Goal: Task Accomplishment & Management: Complete application form

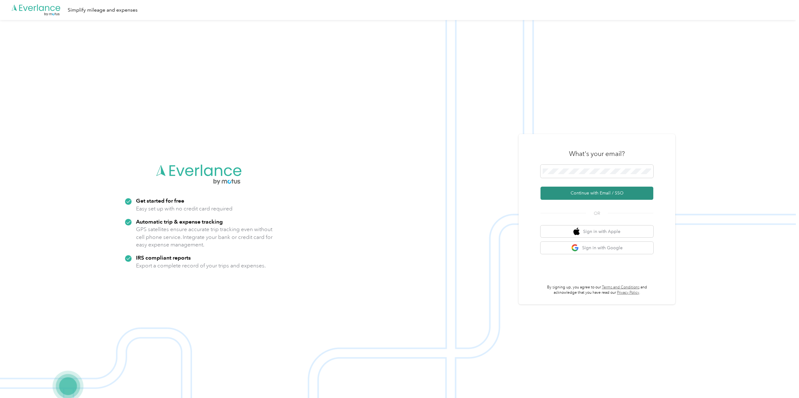
click at [595, 194] on button "Continue with Email / SSO" at bounding box center [596, 193] width 113 height 13
click at [583, 168] on span at bounding box center [596, 171] width 113 height 13
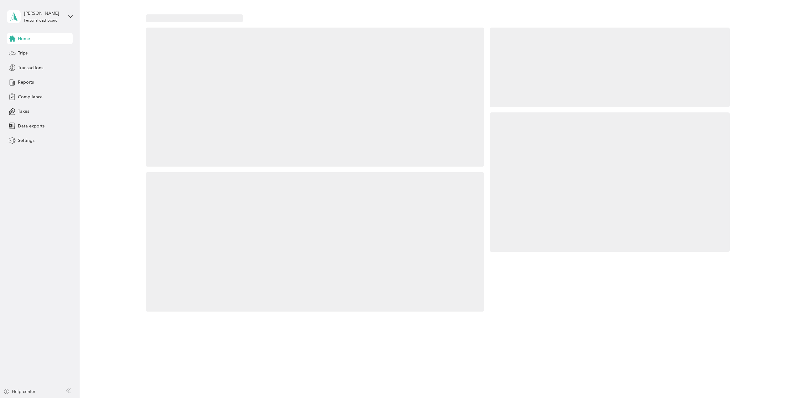
click at [590, 192] on div at bounding box center [610, 181] width 240 height 139
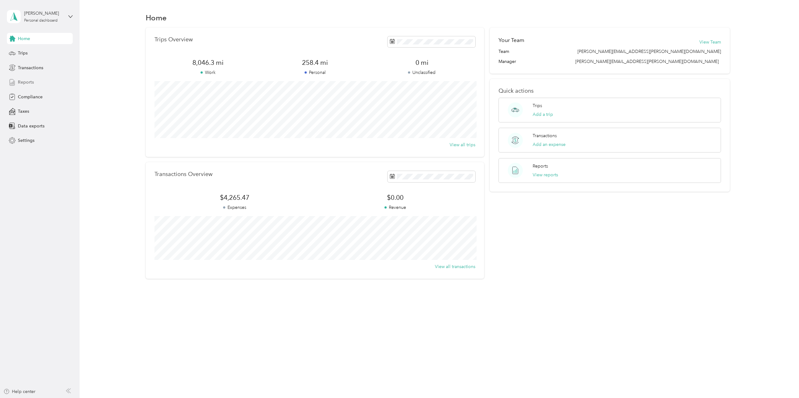
click at [39, 80] on div "Reports" at bounding box center [40, 82] width 66 height 11
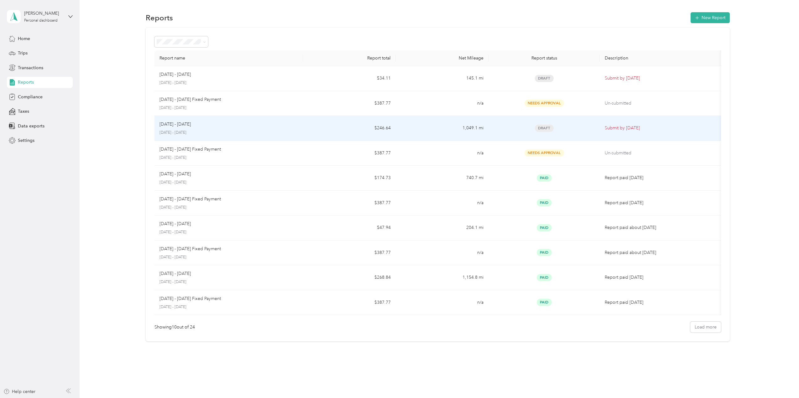
click at [578, 127] on div "Draft" at bounding box center [543, 128] width 101 height 7
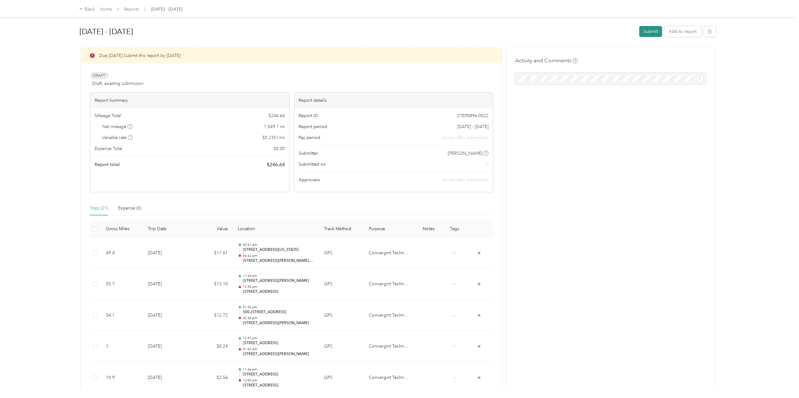
click at [648, 33] on button "Submit" at bounding box center [650, 31] width 23 height 11
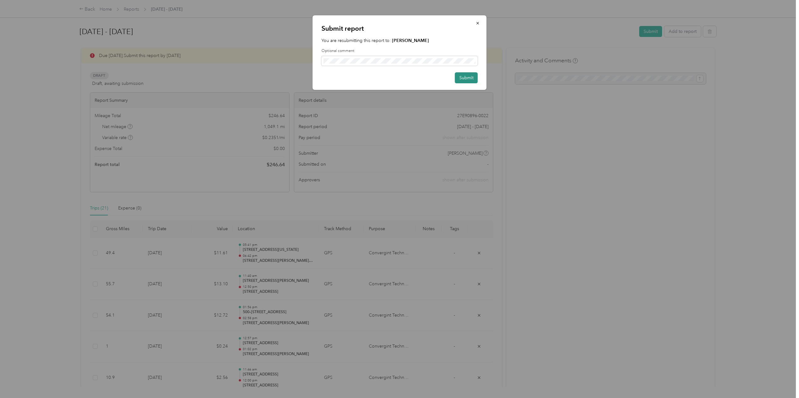
click at [476, 79] on button "Submit" at bounding box center [466, 77] width 23 height 11
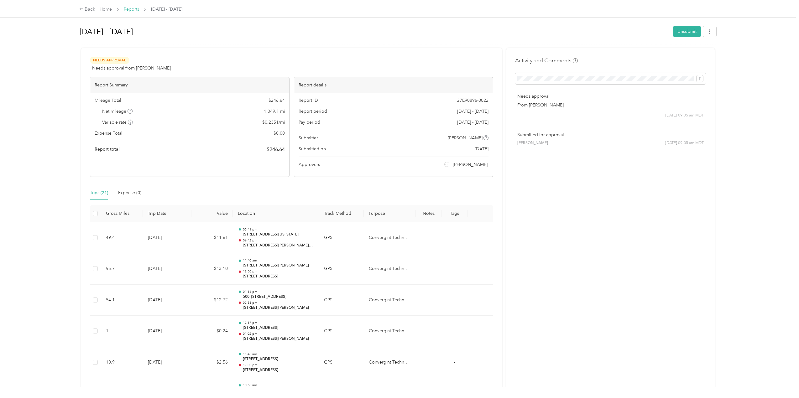
click at [137, 8] on link "Reports" at bounding box center [131, 9] width 15 height 5
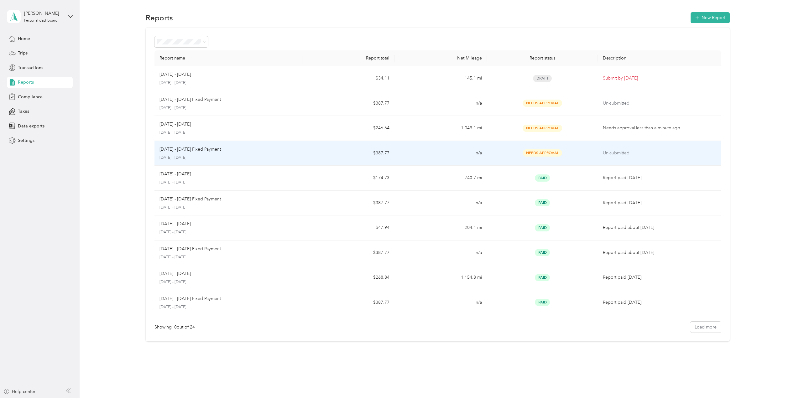
click at [571, 152] on div "Needs Approval" at bounding box center [542, 152] width 101 height 7
